Goal: Information Seeking & Learning: Learn about a topic

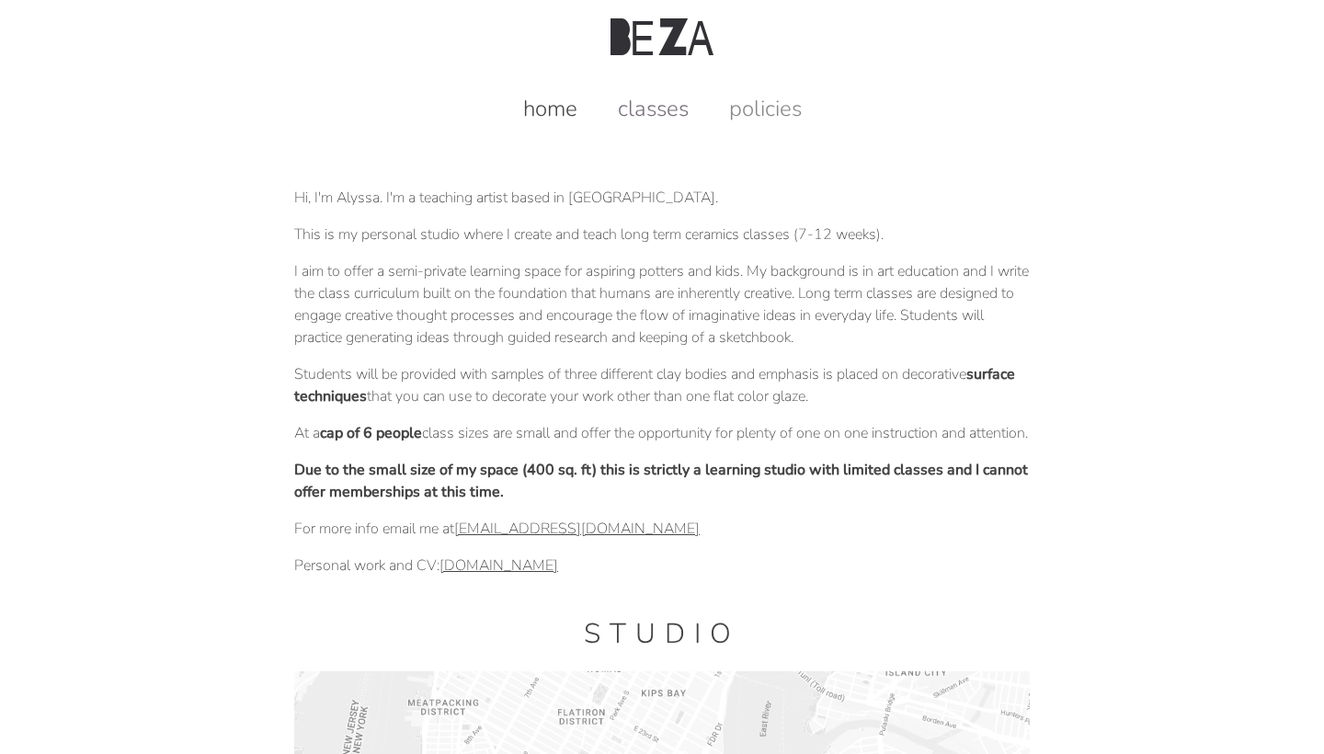
click at [676, 116] on link "classes" at bounding box center [654, 108] width 108 height 29
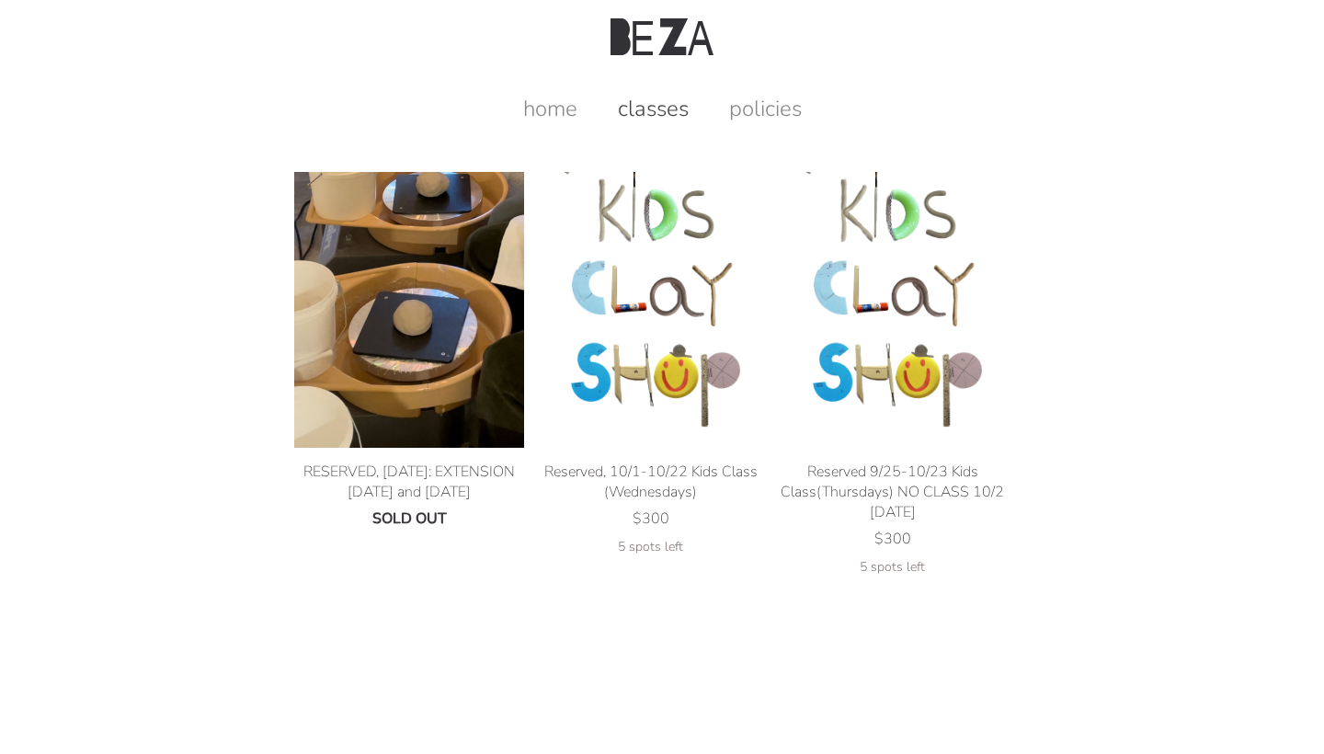
click at [431, 263] on img at bounding box center [409, 310] width 230 height 276
click at [768, 113] on link "policies" at bounding box center [765, 108] width 109 height 29
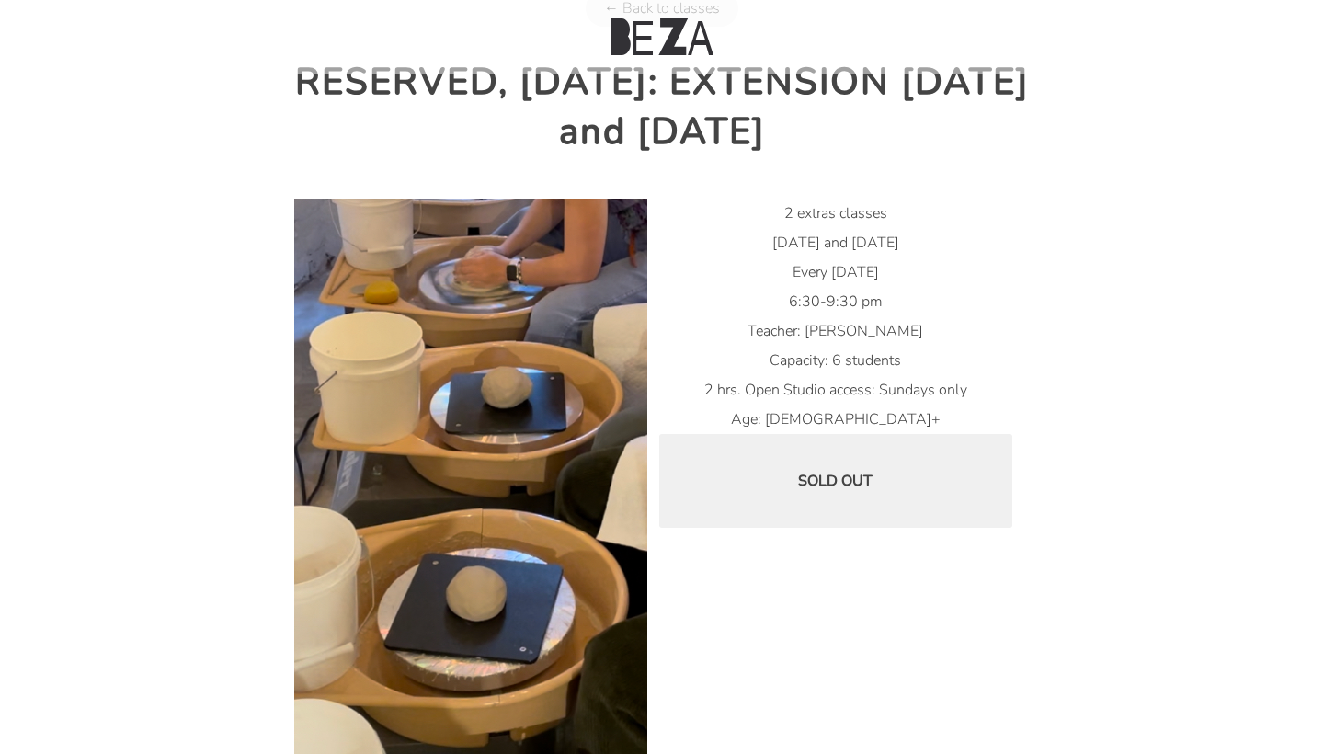
scroll to position [174, 0]
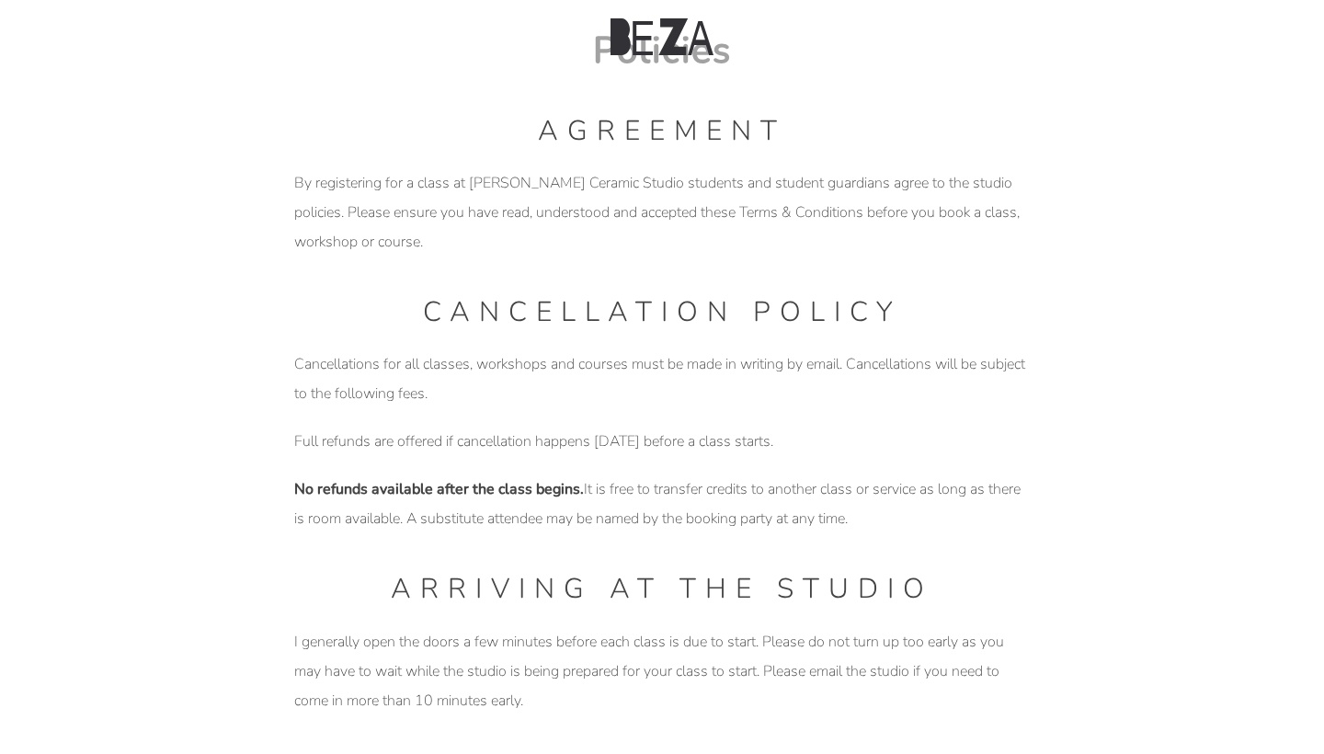
scroll to position [177, 0]
